Goal: Task Accomplishment & Management: Manage account settings

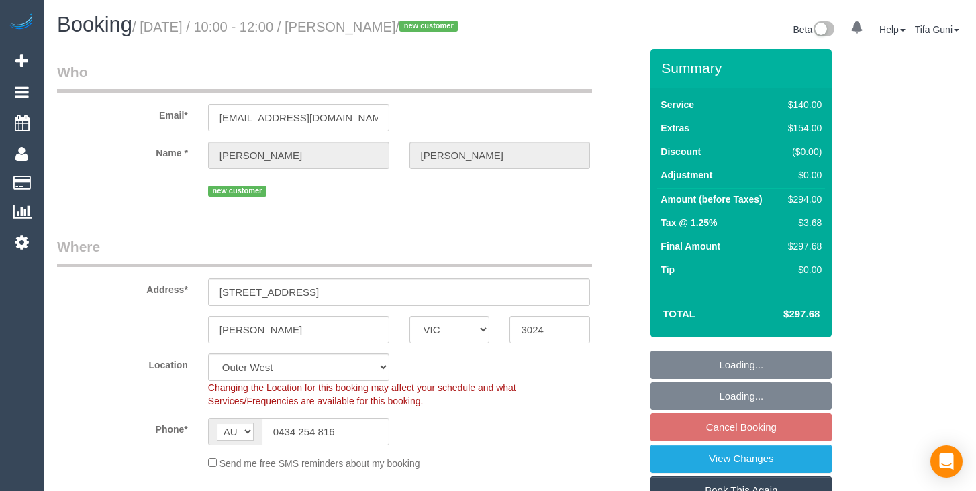
select select "VIC"
select select "object:1281"
select select "string:stripe-pm_1SCaAg2GScqysDRVyvm6STUS"
select select "number:28"
select select "number:16"
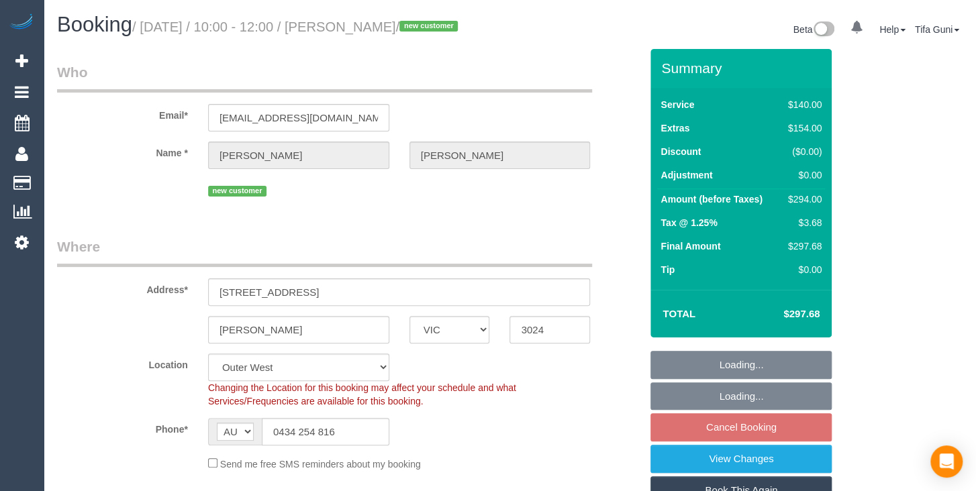
select select "number:18"
select select "number:22"
select select "number:33"
select select "number:11"
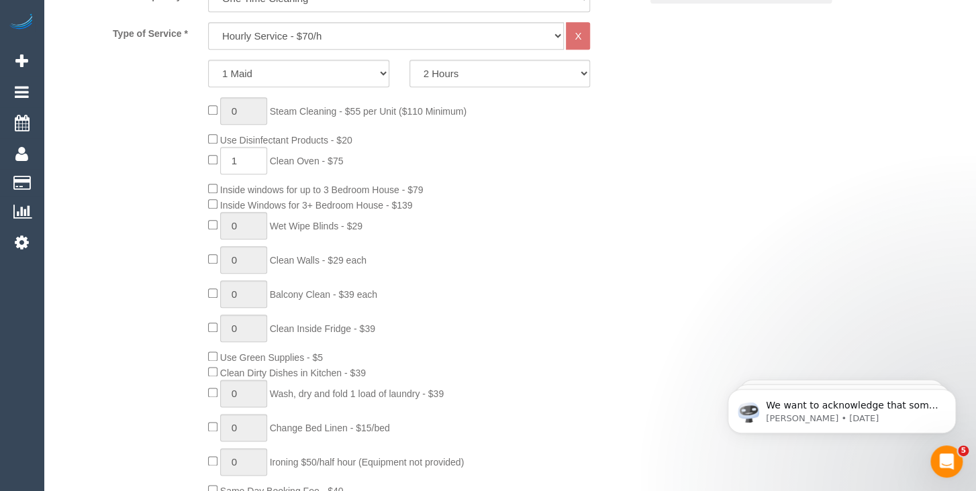
scroll to position [496, 0]
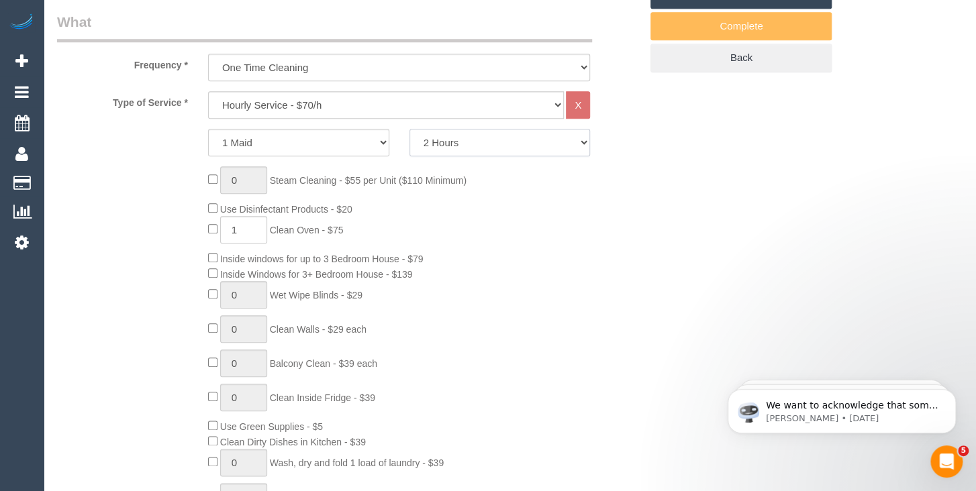
click at [409, 129] on select "2 Hours 2.5 Hours 3 Hours 3.5 Hours 4 Hours 4.5 Hours 5 Hours 5.5 Hours 6 Hours…" at bounding box center [499, 143] width 181 height 28
select select "180"
click option "3 Hours" at bounding box center [0, 0] width 0 height 0
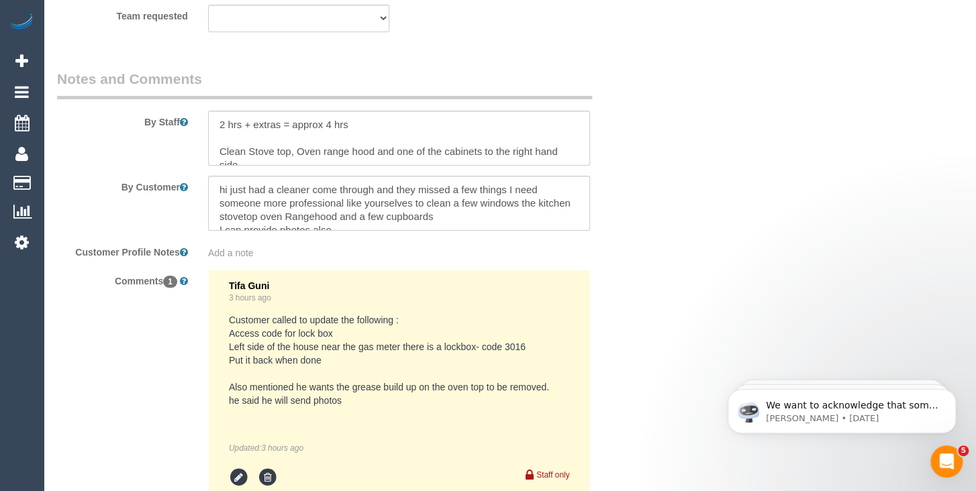
scroll to position [2427, 0]
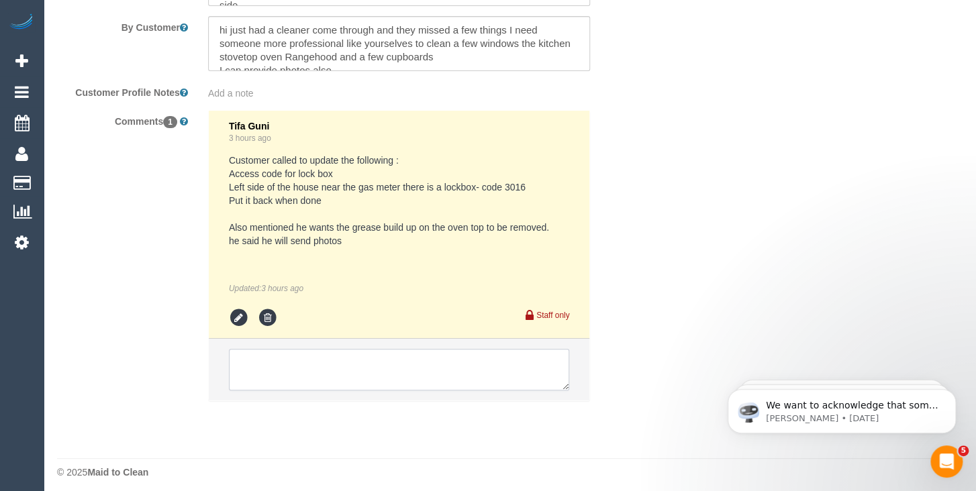
click at [252, 350] on textarea at bounding box center [399, 370] width 341 height 42
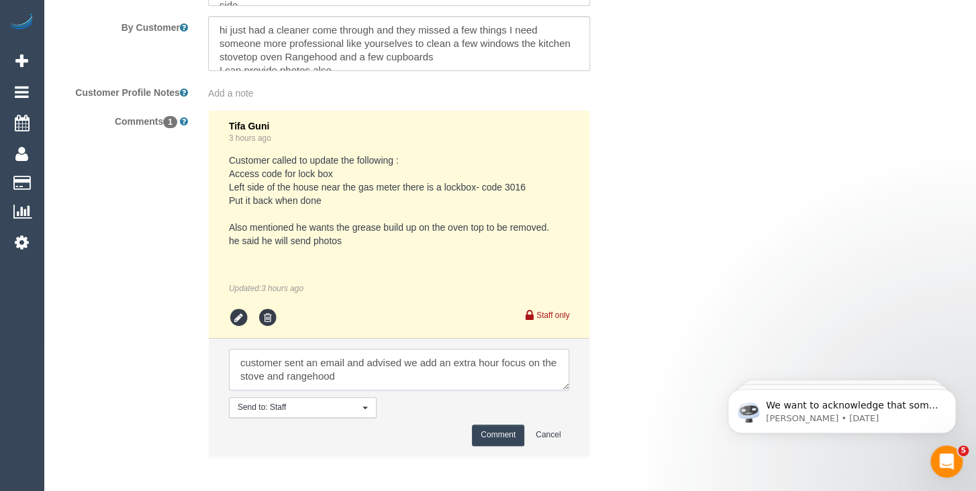
scroll to position [7, 0]
type textarea "customer sent an email and advised we add an extra hour focus on the stove and …"
click at [489, 431] on button "Comment" at bounding box center [498, 435] width 52 height 21
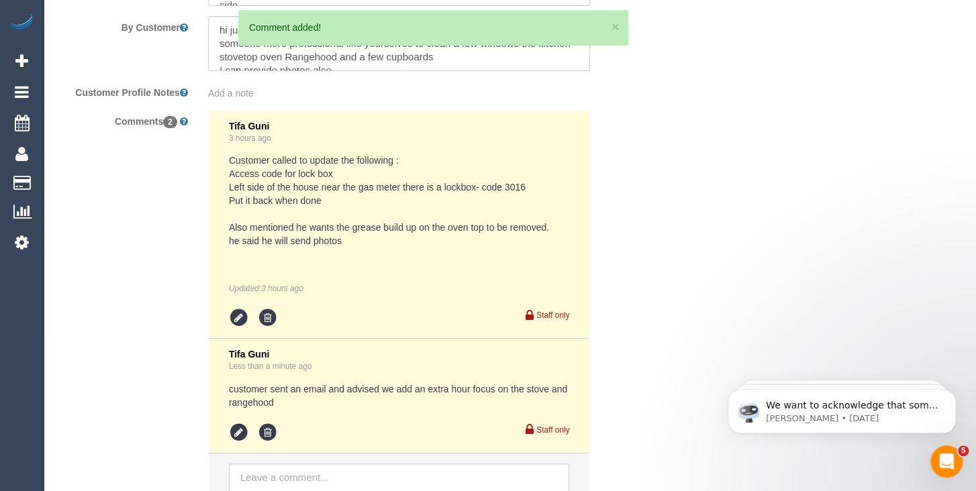
click at [543, 97] on fieldset "Notes and Comments By Staff By Customer Customer Profile Notes Add a note Comme…" at bounding box center [348, 224] width 583 height 630
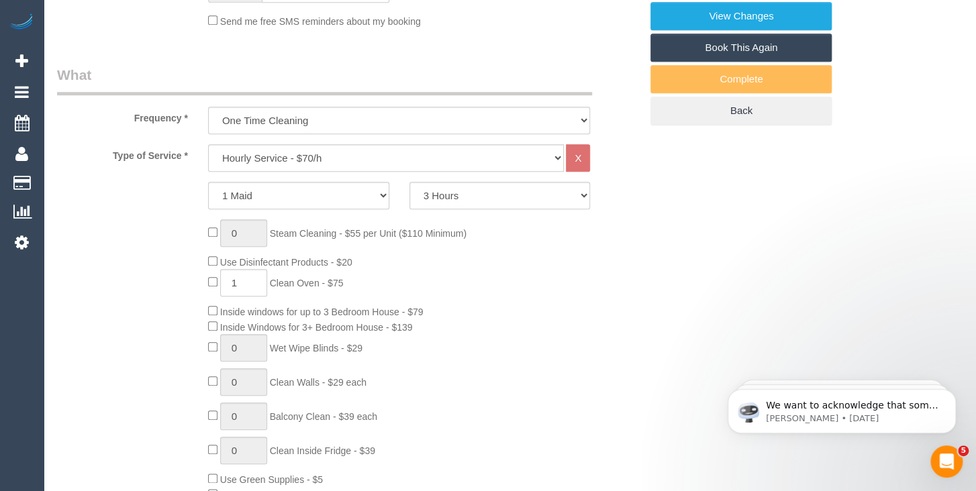
scroll to position [231, 0]
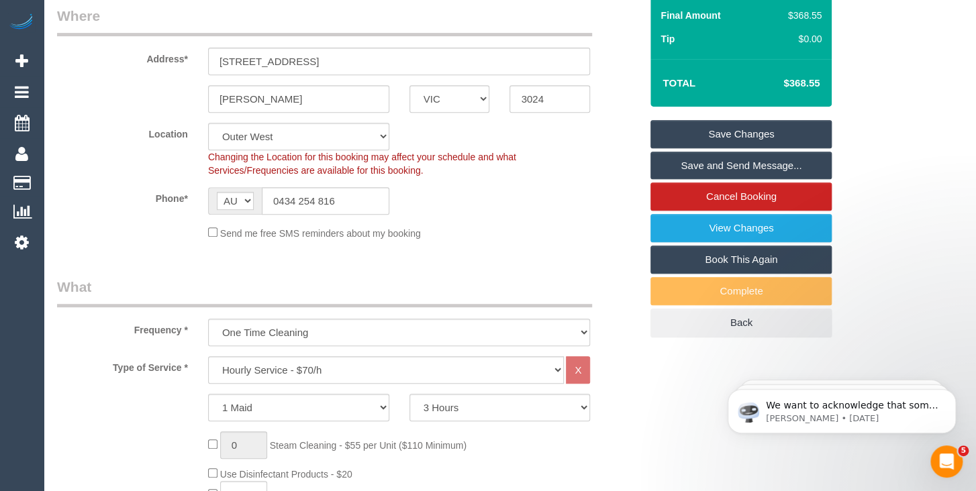
click at [742, 139] on link "Save Changes" at bounding box center [740, 134] width 181 height 28
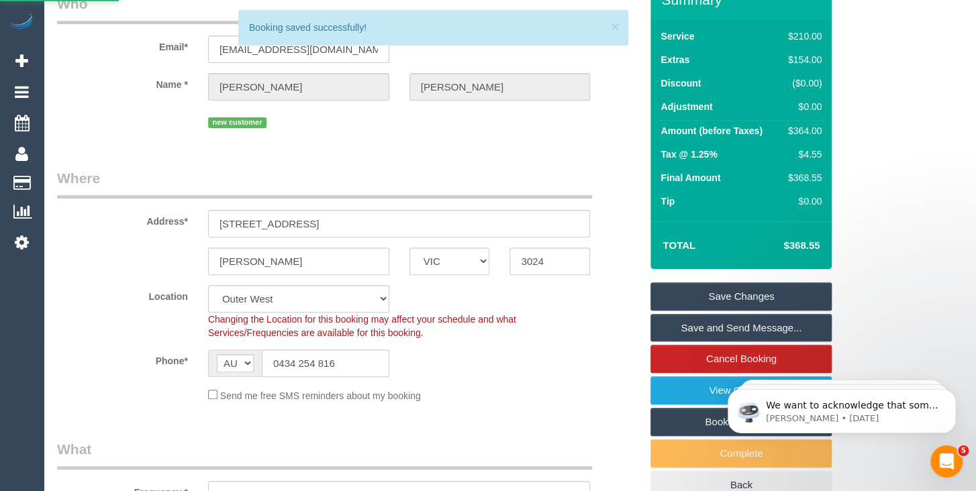
scroll to position [0, 0]
